Goal: Transaction & Acquisition: Purchase product/service

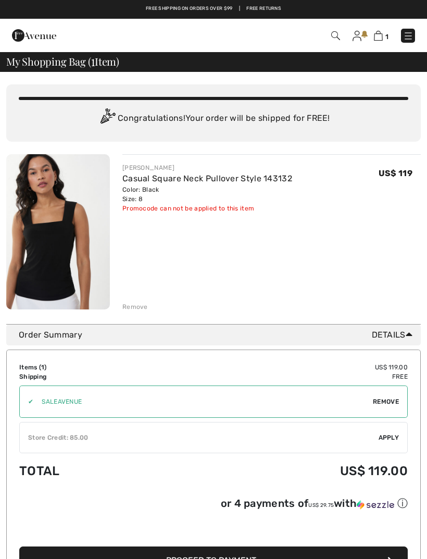
click at [358, 40] on img at bounding box center [357, 36] width 9 height 10
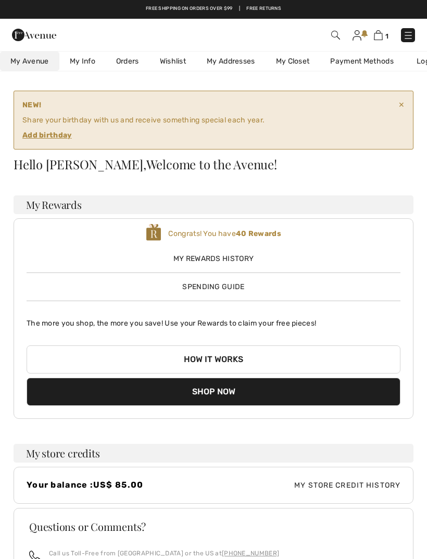
click at [133, 66] on link "Orders" at bounding box center [128, 61] width 44 height 19
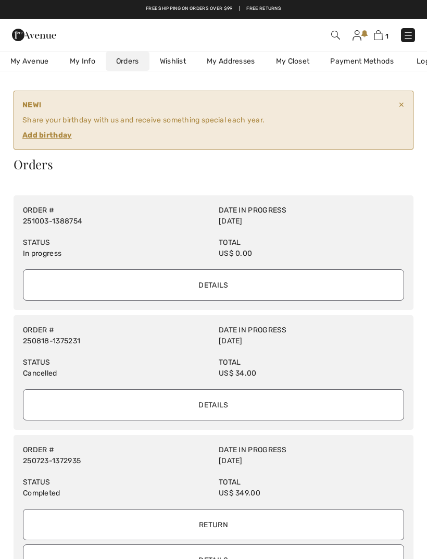
click at [219, 286] on input "Details" at bounding box center [213, 284] width 381 height 31
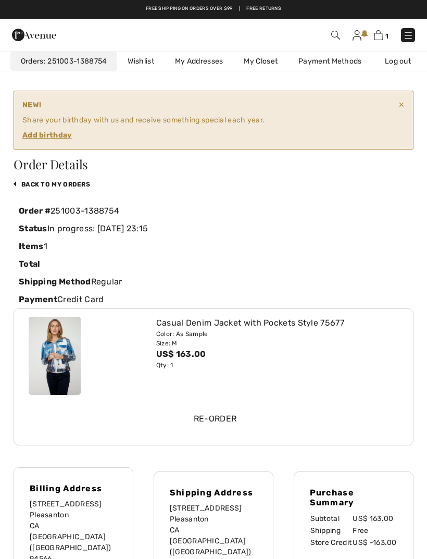
click at [56, 137] on ins "Add birthday" at bounding box center [47, 135] width 50 height 9
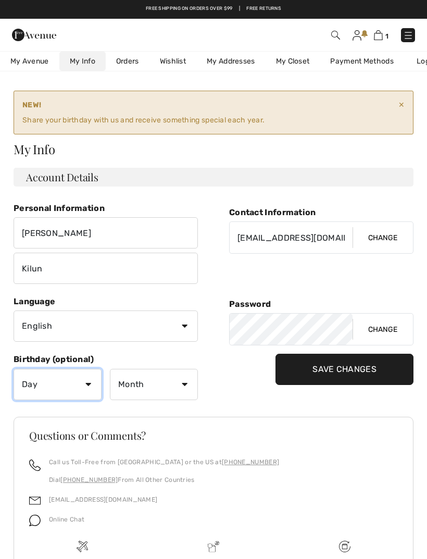
click at [89, 386] on select "Day 1 2 3 4 5 6 7 8 9 10 11 12 13 14 15 16 17 18 19 20 21 22 23 24 25 26 27 28 …" at bounding box center [58, 384] width 88 height 31
select select "19"
click at [187, 385] on select "Month January February March April May June July August September October Novem…" at bounding box center [154, 384] width 88 height 31
select select "6"
click at [352, 372] on input "Save Changes" at bounding box center [345, 369] width 138 height 31
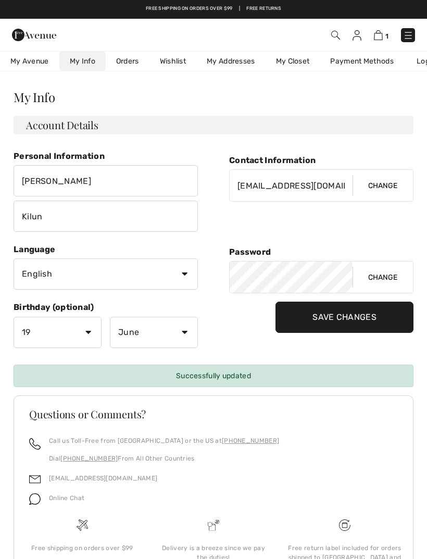
click at [410, 35] on img at bounding box center [408, 35] width 10 height 10
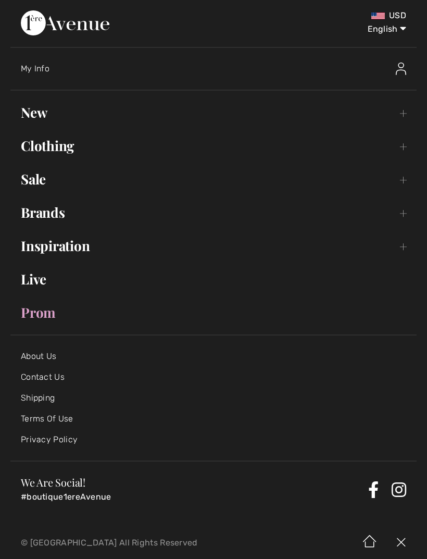
click at [400, 146] on link "Clothing Toggle submenu" at bounding box center [213, 145] width 406 height 23
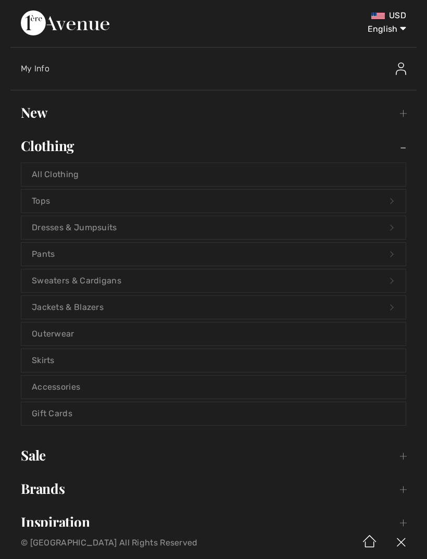
click at [56, 252] on link "Pants Open submenu" at bounding box center [213, 254] width 385 height 23
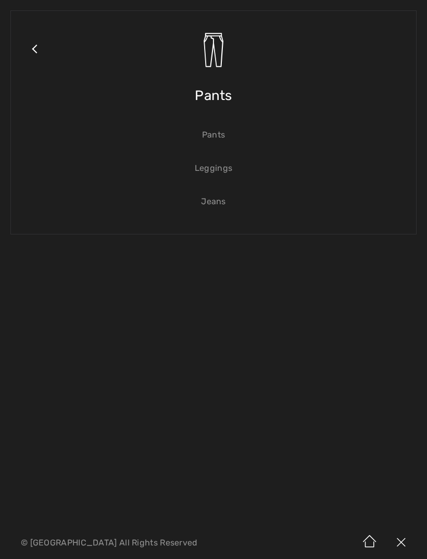
click at [218, 138] on link "Pants" at bounding box center [213, 134] width 385 height 23
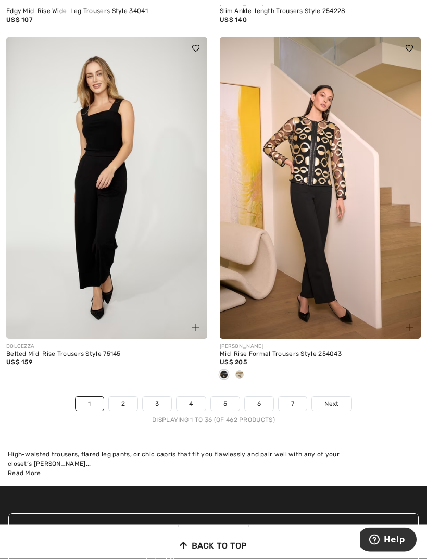
scroll to position [6440, 0]
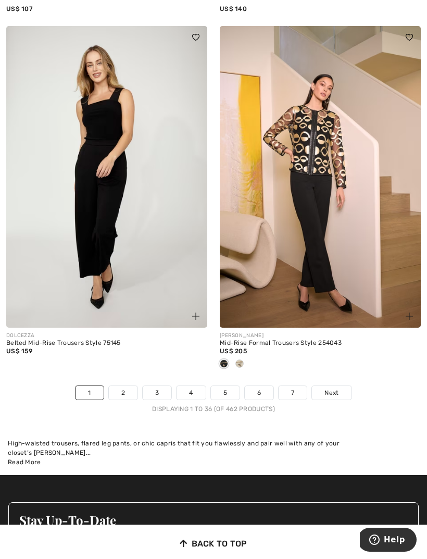
click at [130, 386] on link "2" at bounding box center [123, 393] width 29 height 14
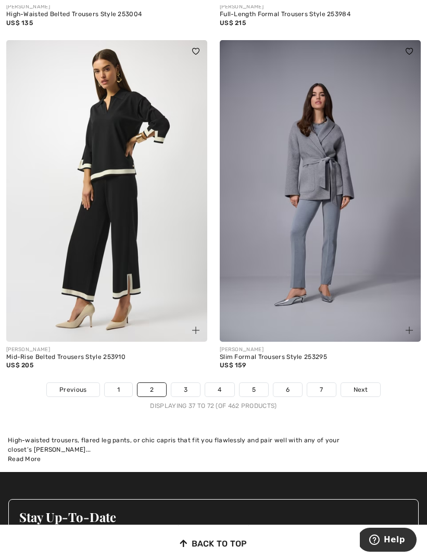
scroll to position [6448, 0]
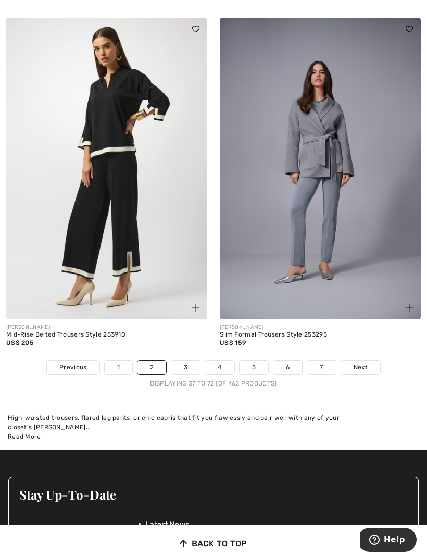
click at [191, 361] on link "3" at bounding box center [185, 368] width 29 height 14
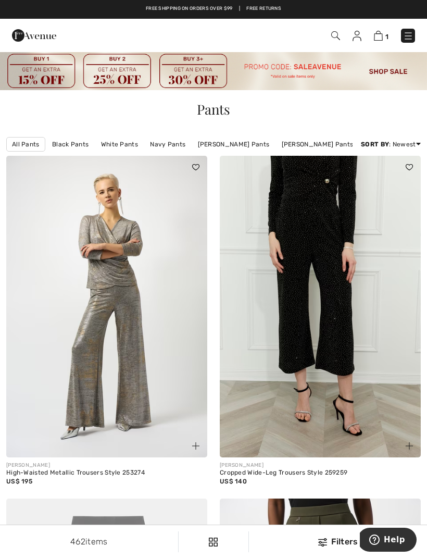
click at [399, 422] on img at bounding box center [320, 307] width 201 height 302
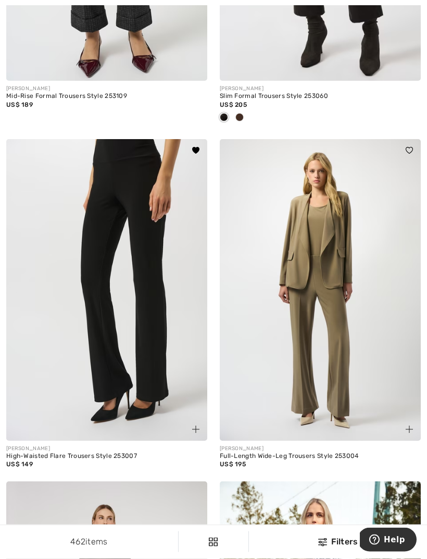
scroll to position [1080, 0]
click at [158, 374] on img at bounding box center [106, 290] width 201 height 302
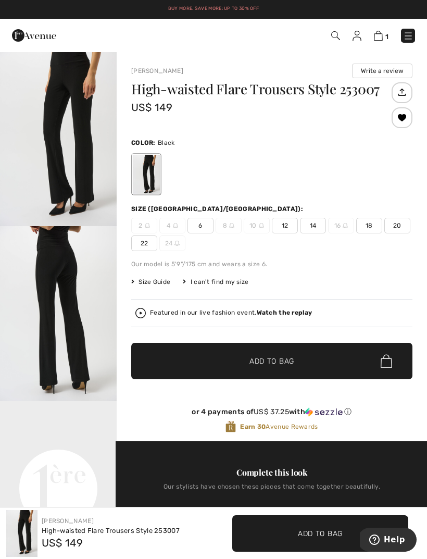
click at [220, 281] on div "I can't find my size" at bounding box center [216, 281] width 66 height 9
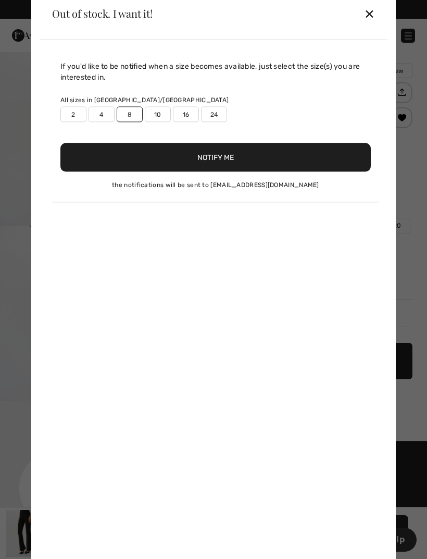
click at [227, 159] on button "Notify Me" at bounding box center [215, 157] width 311 height 29
click at [372, 12] on div "✕" at bounding box center [369, 14] width 11 height 22
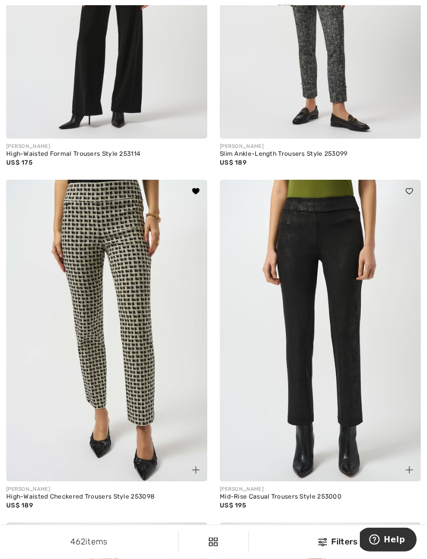
scroll to position [5229, 0]
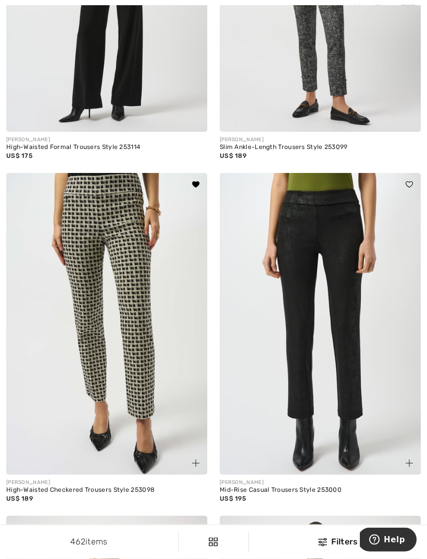
click at [167, 376] on img at bounding box center [106, 325] width 201 height 302
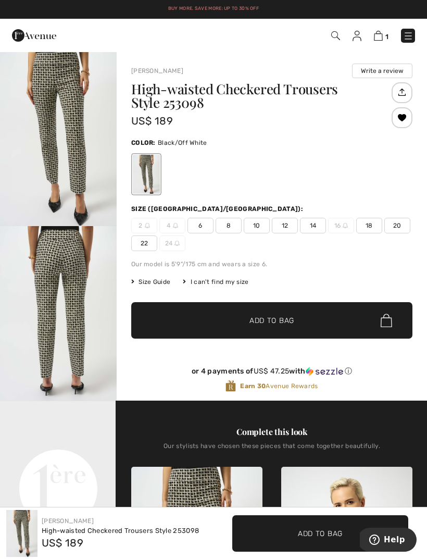
click at [404, 401] on div "or 4 payments of US$ 47.25 with ⓘ Earn 30 Avenue Rewards" at bounding box center [271, 377] width 281 height 46
click at [409, 392] on div "Earn 30 Avenue Rewards" at bounding box center [271, 386] width 281 height 13
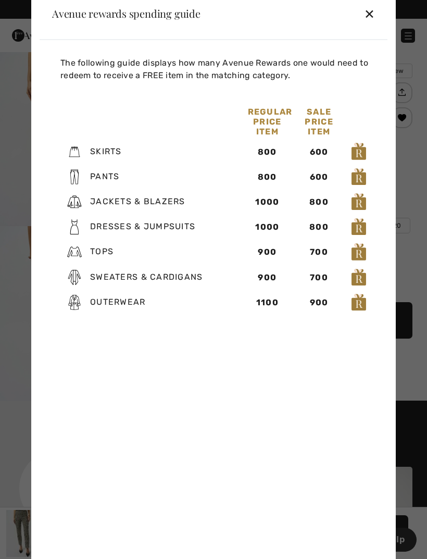
click at [371, 13] on div "✕" at bounding box center [369, 14] width 11 height 22
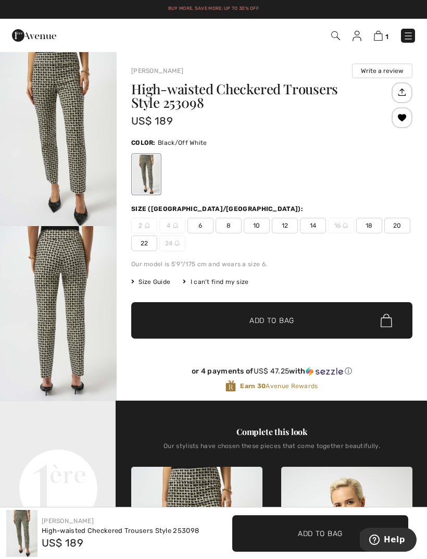
click at [232, 226] on span "8" at bounding box center [229, 226] width 26 height 16
click at [293, 325] on span "Add to Bag" at bounding box center [272, 320] width 45 height 11
click at [411, 35] on img at bounding box center [408, 36] width 10 height 10
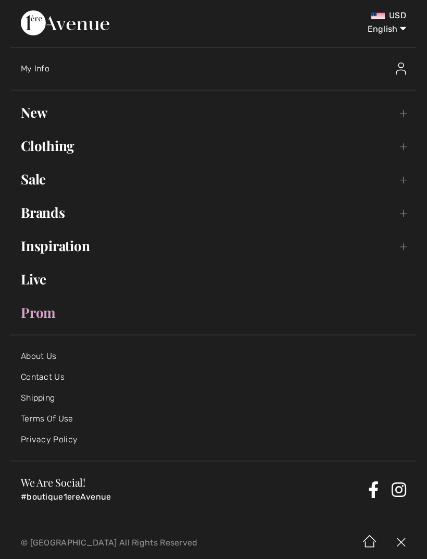
click at [403, 144] on link "Clothing Toggle submenu" at bounding box center [213, 145] width 406 height 23
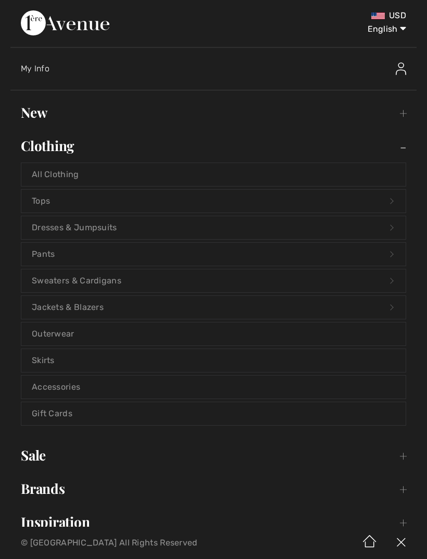
click at [102, 309] on link "Jackets & Blazers Open submenu" at bounding box center [213, 307] width 385 height 23
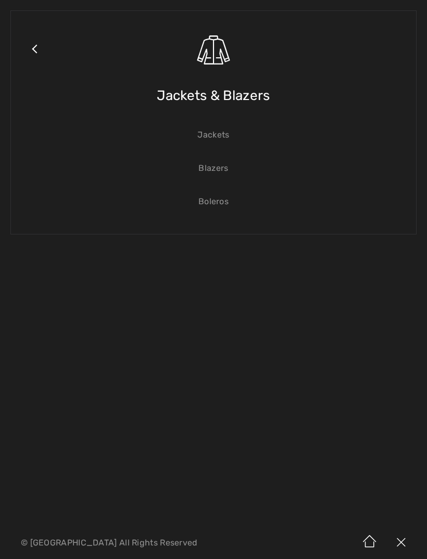
click at [222, 141] on link "Jackets" at bounding box center [213, 134] width 385 height 23
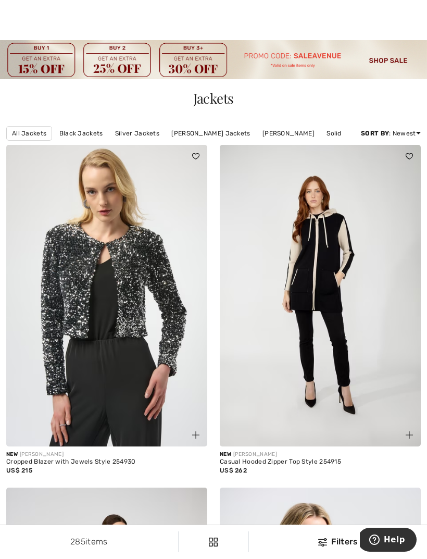
scroll to position [10, 0]
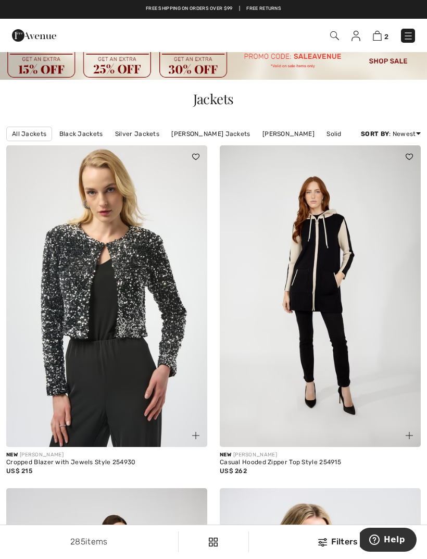
click at [347, 354] on img at bounding box center [320, 296] width 201 height 302
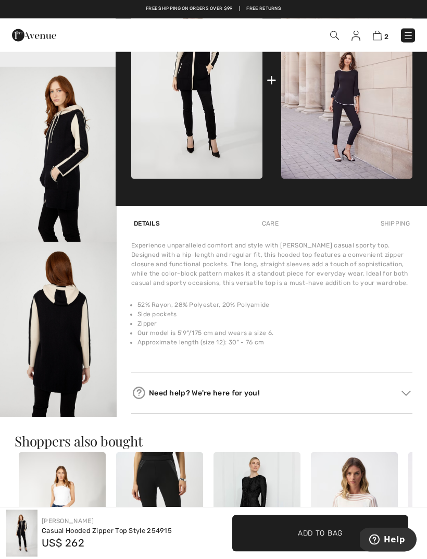
scroll to position [467, 0]
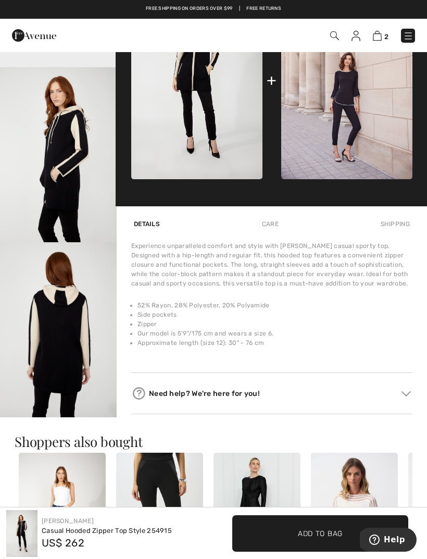
click at [80, 356] on img "4 / 4" at bounding box center [58, 329] width 117 height 175
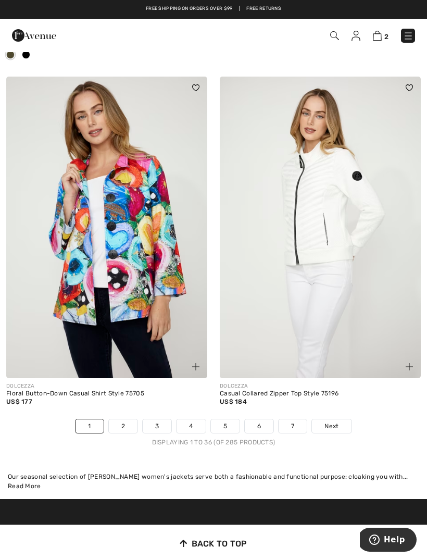
scroll to position [6372, 0]
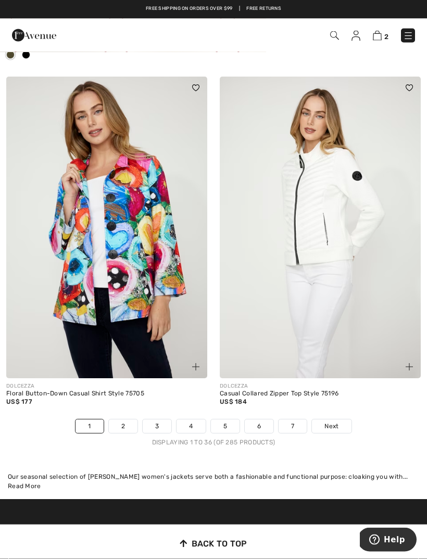
click at [130, 420] on link "2" at bounding box center [123, 427] width 29 height 14
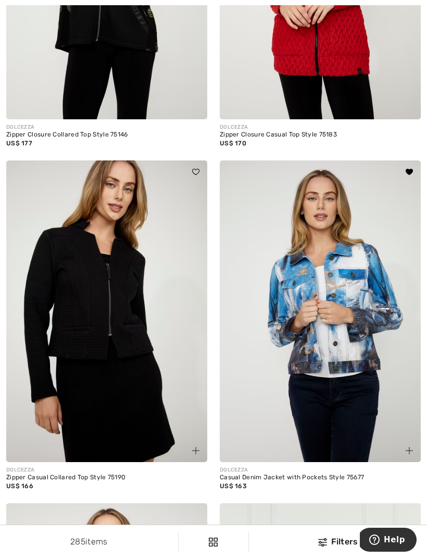
scroll to position [2839, 0]
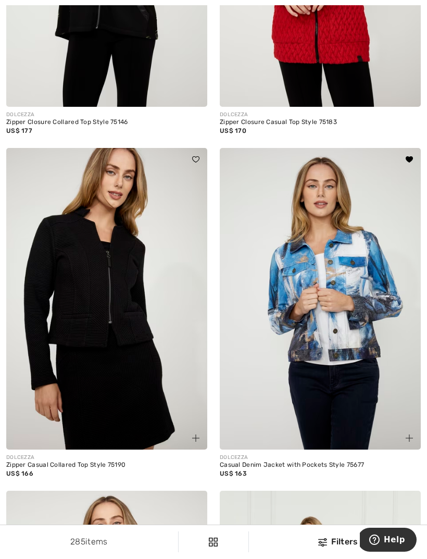
click at [347, 381] on img at bounding box center [320, 299] width 201 height 302
